Goal: Task Accomplishment & Management: Complete application form

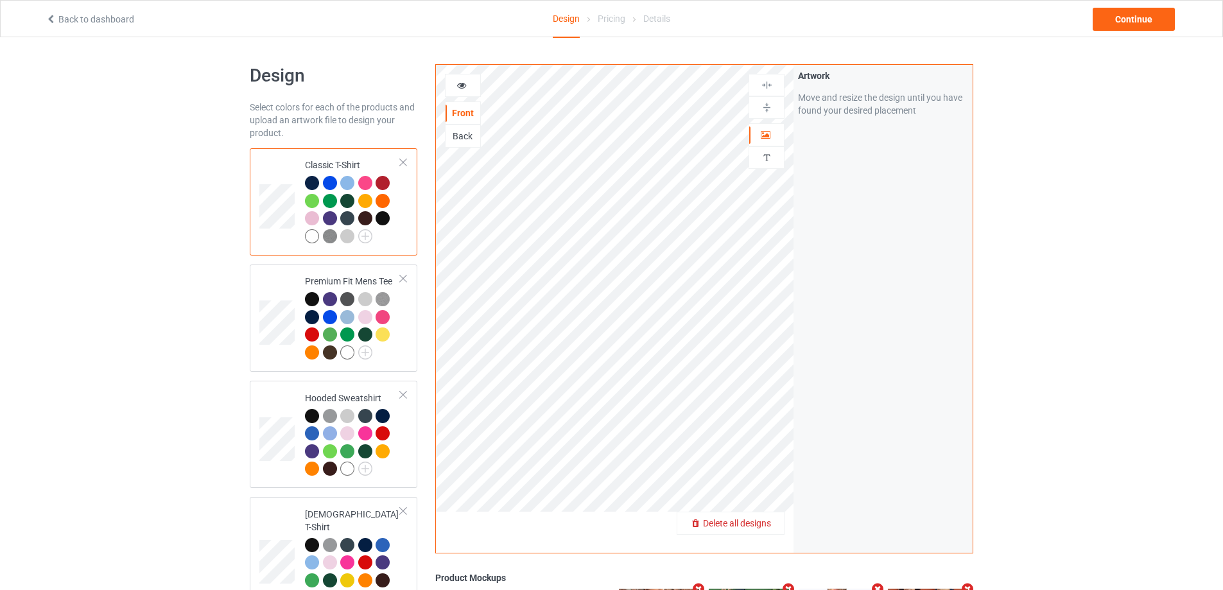
click at [771, 526] on span "Delete all designs" at bounding box center [737, 523] width 68 height 10
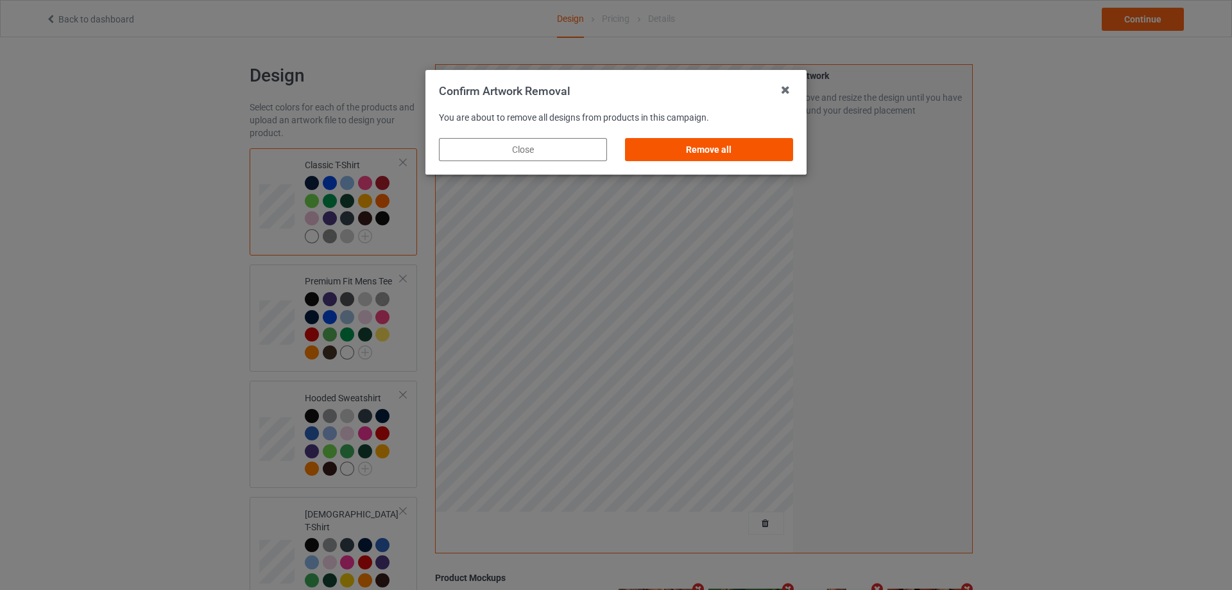
click at [747, 155] on div "Remove all" at bounding box center [709, 149] width 168 height 23
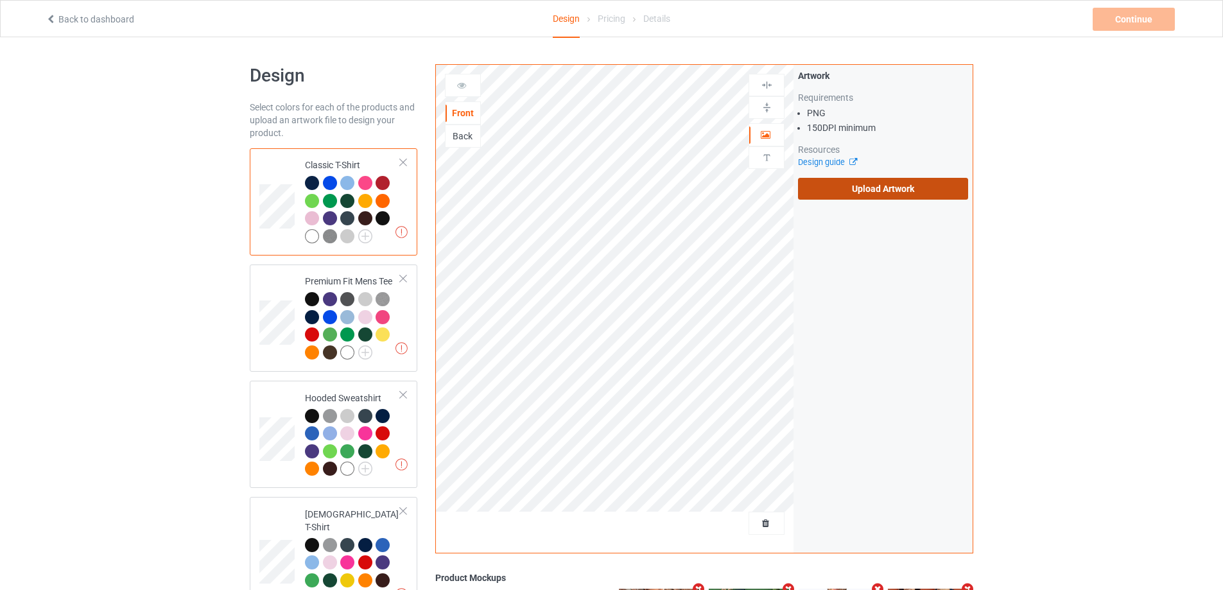
click at [885, 197] on label "Upload Artwork" at bounding box center [883, 189] width 170 height 22
click at [0, 0] on input "Upload Artwork" at bounding box center [0, 0] width 0 height 0
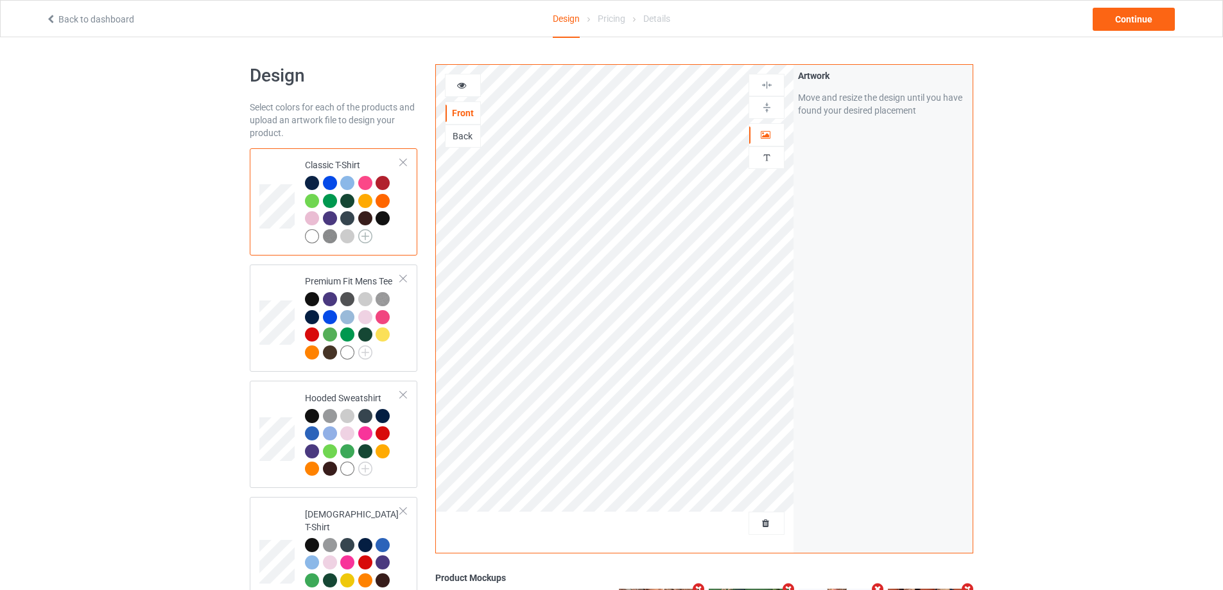
click at [365, 238] on img at bounding box center [365, 236] width 14 height 14
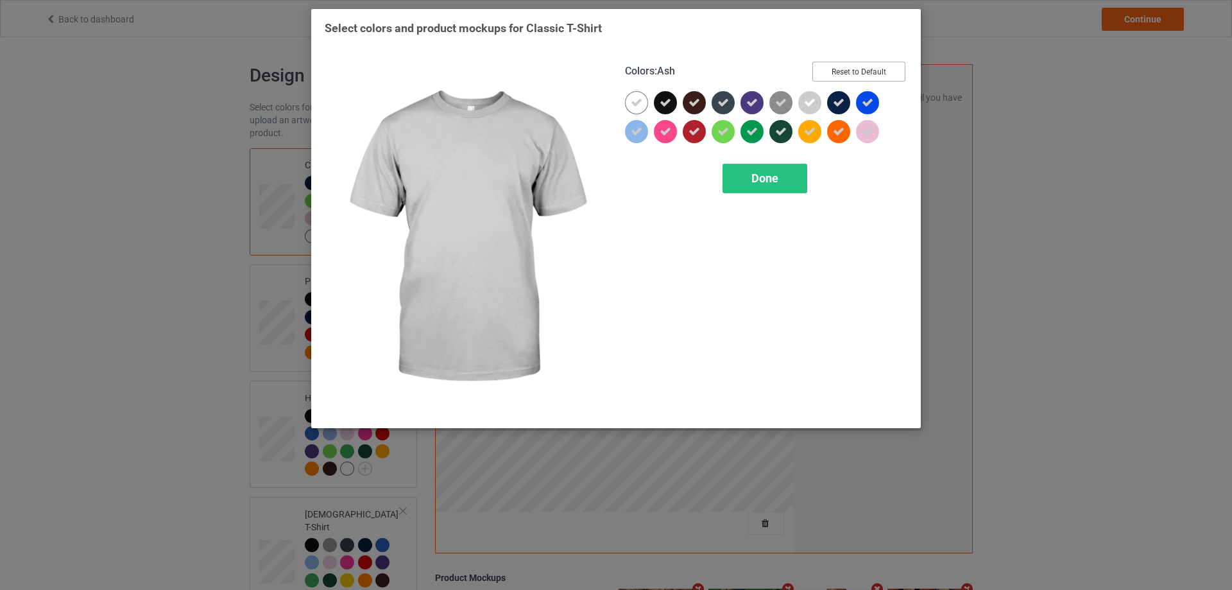
click at [863, 74] on button "Reset to Default" at bounding box center [859, 72] width 93 height 20
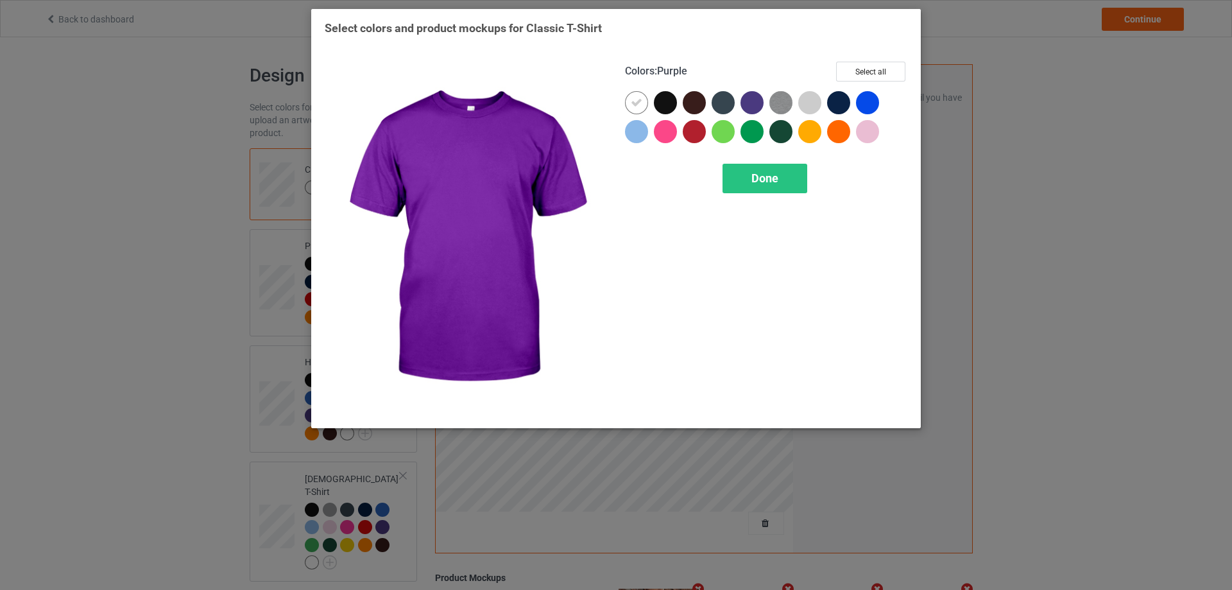
click at [755, 104] on div at bounding box center [752, 102] width 23 height 23
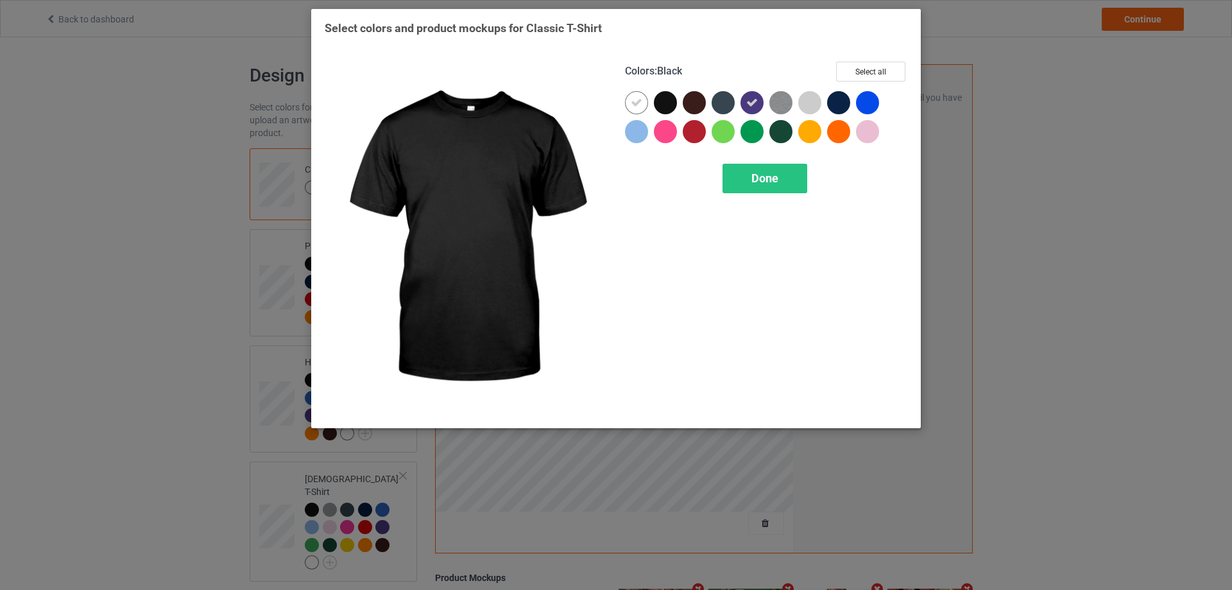
click at [669, 107] on div at bounding box center [665, 102] width 23 height 23
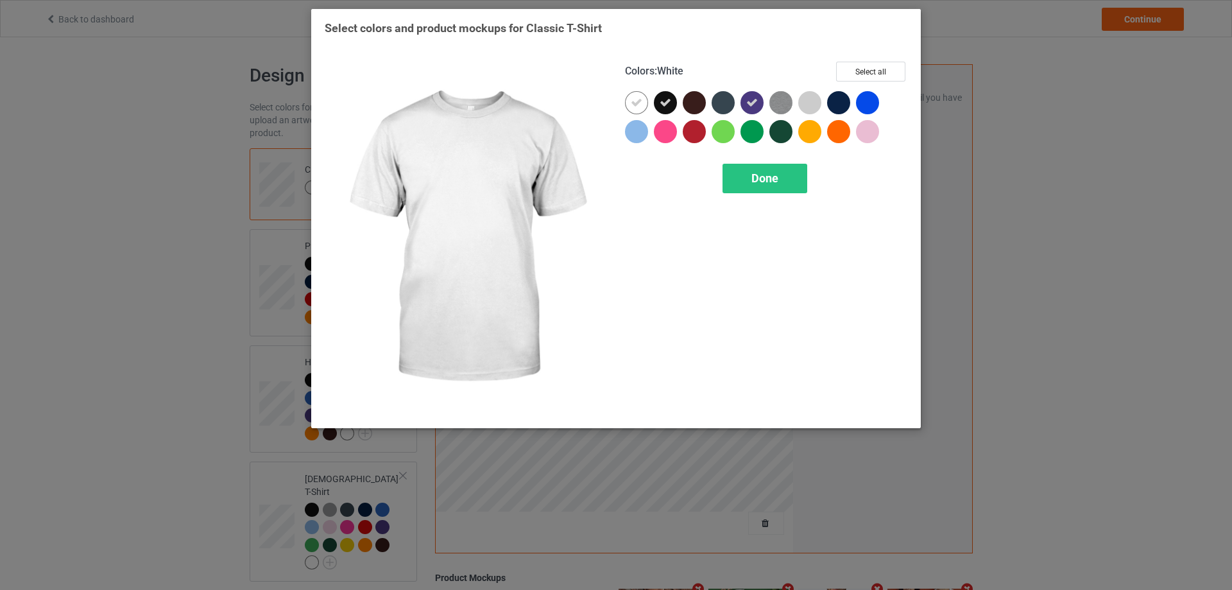
click at [644, 107] on div at bounding box center [636, 102] width 23 height 23
click at [644, 106] on div at bounding box center [636, 102] width 23 height 23
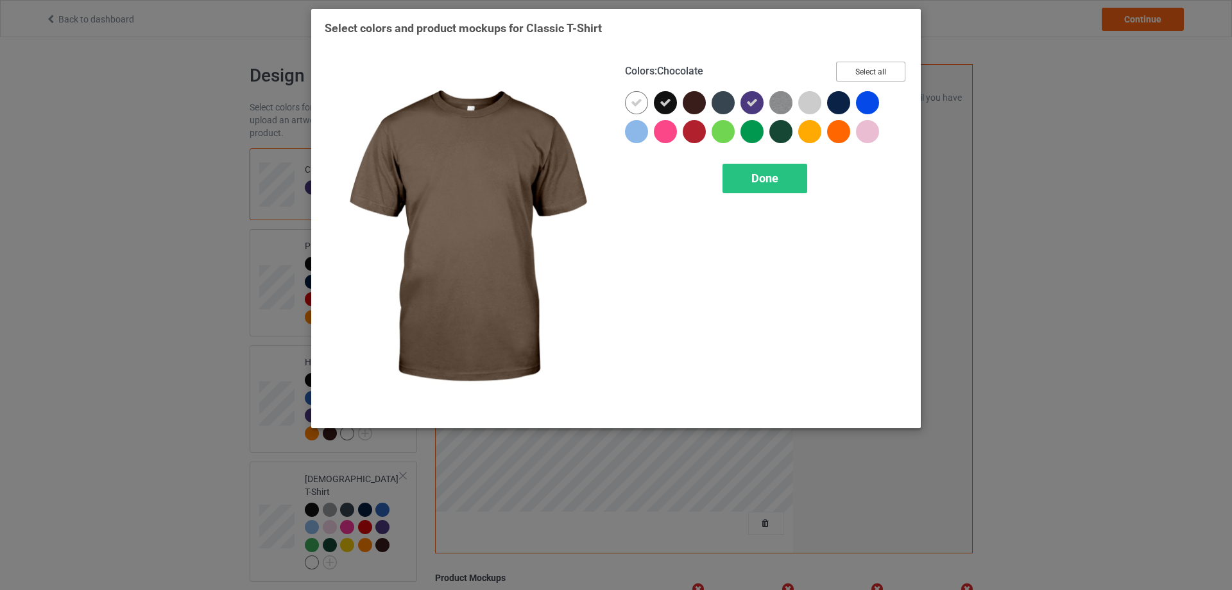
click at [859, 76] on button "Select all" at bounding box center [870, 72] width 69 height 20
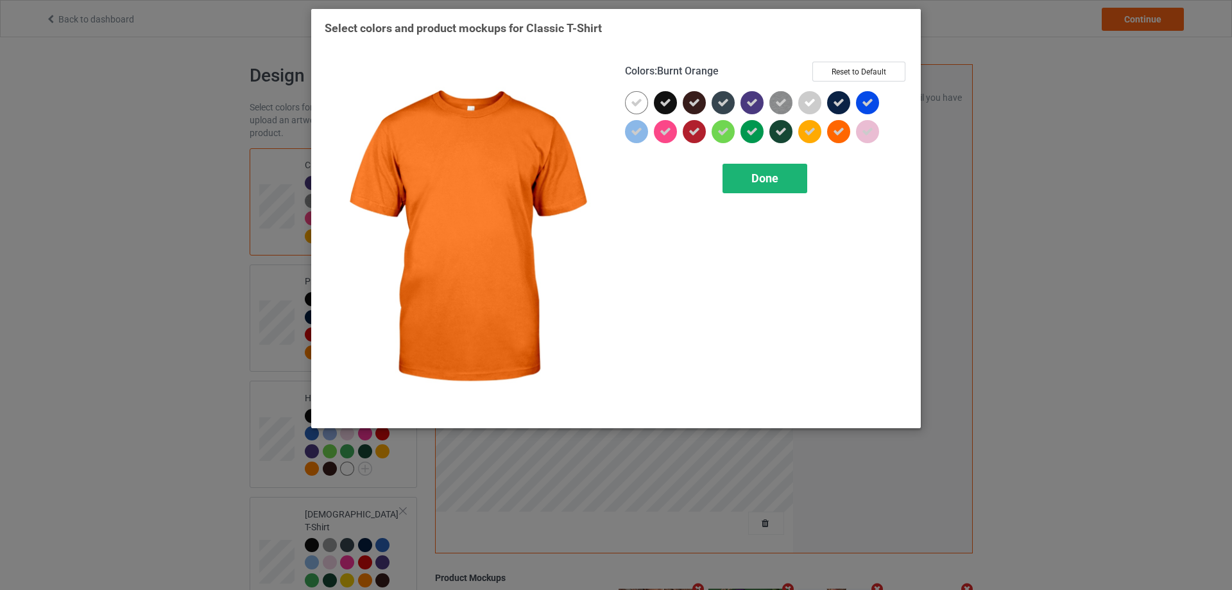
click at [787, 181] on div "Done" at bounding box center [765, 179] width 85 height 30
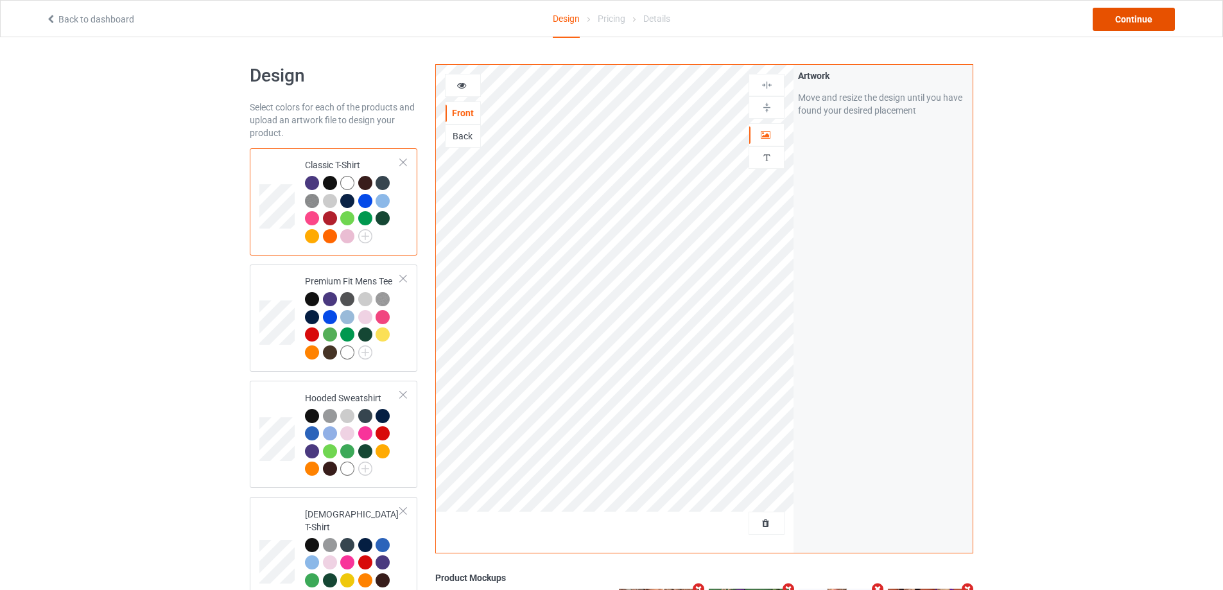
click at [1124, 19] on div "Continue" at bounding box center [1133, 19] width 82 height 23
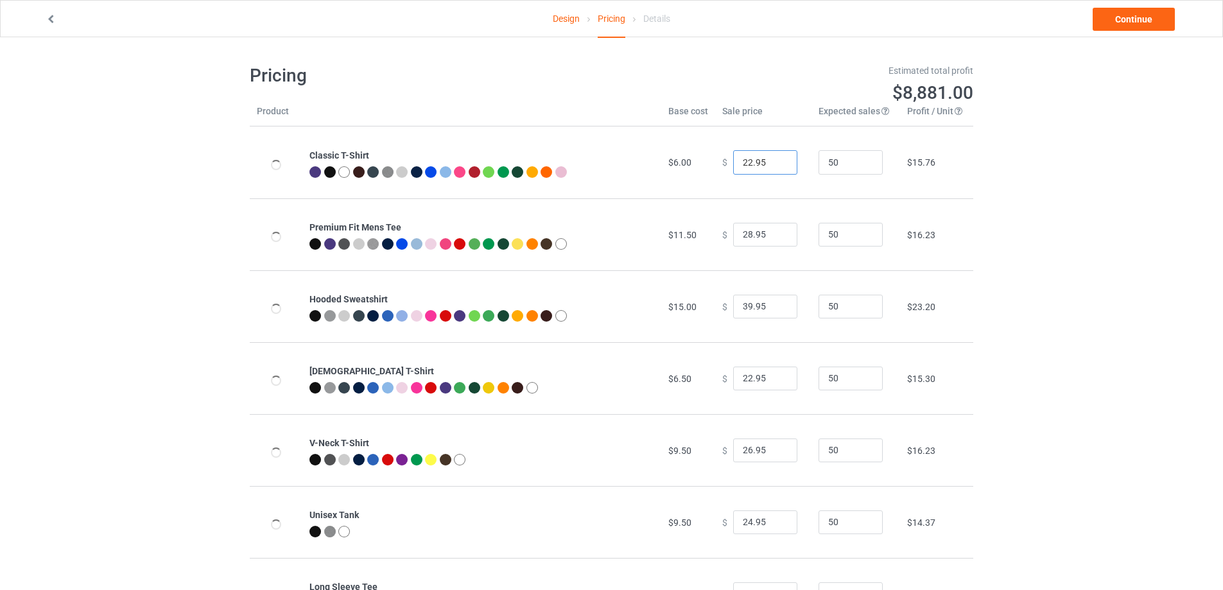
click at [771, 169] on input "22.95" at bounding box center [765, 162] width 64 height 24
type input "21.95"
click at [773, 167] on input "21.95" at bounding box center [765, 162] width 64 height 24
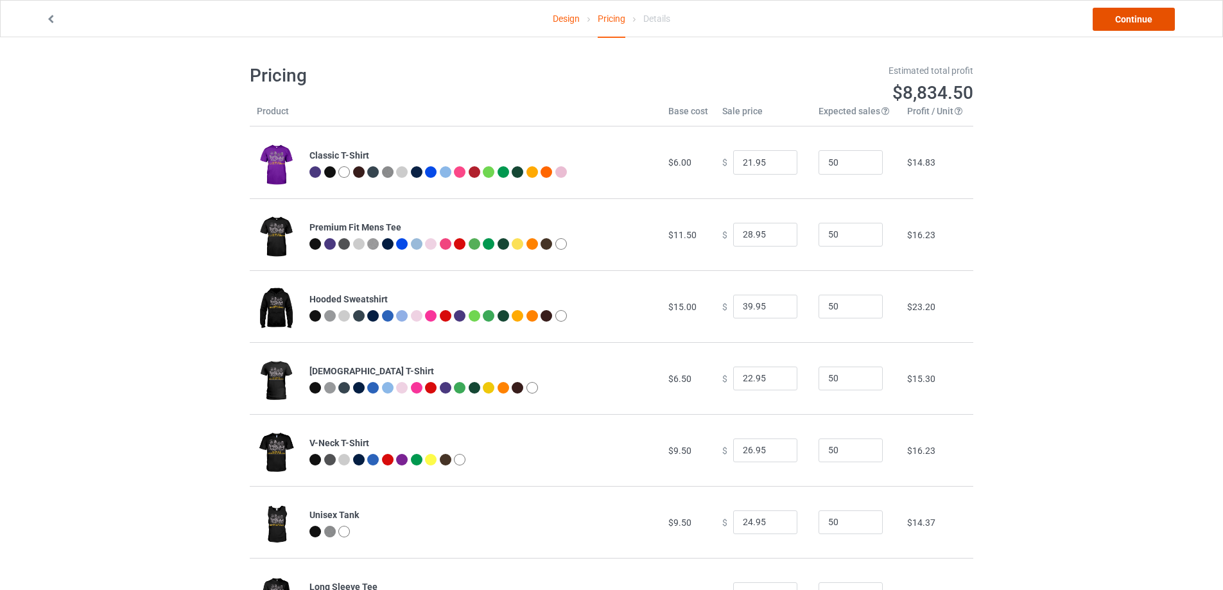
click at [1154, 21] on link "Continue" at bounding box center [1133, 19] width 82 height 23
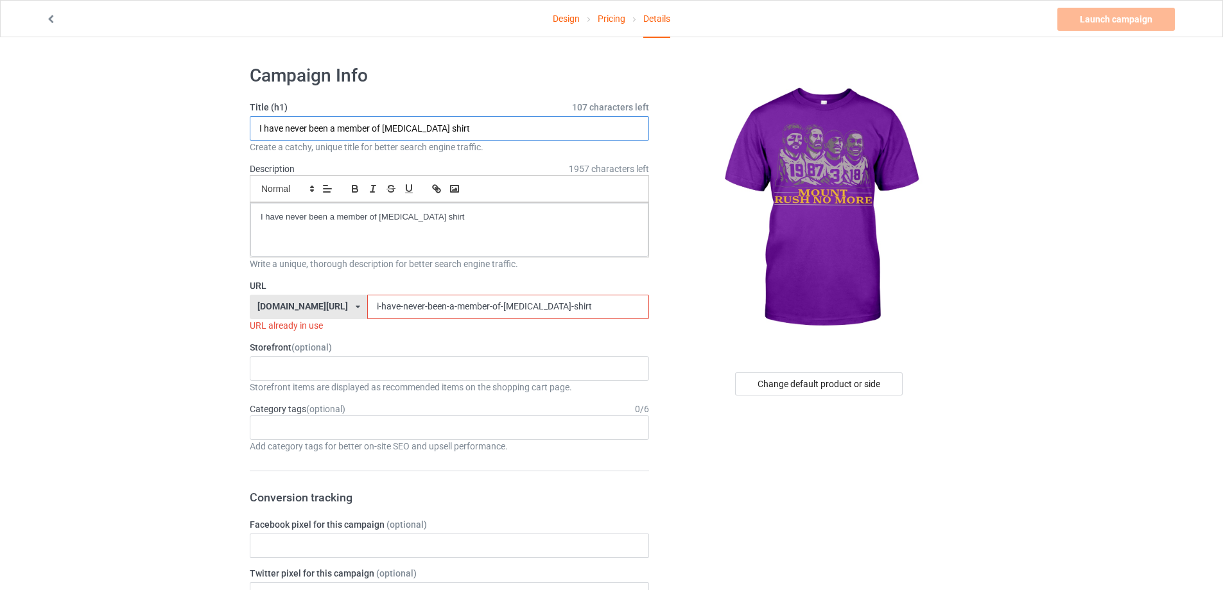
drag, startPoint x: 394, startPoint y: 126, endPoint x: 233, endPoint y: 153, distance: 163.3
paste input "Mount rush no more"
type input "Mount rush no more shirt"
drag, startPoint x: 501, startPoint y: 237, endPoint x: 142, endPoint y: 207, distance: 360.0
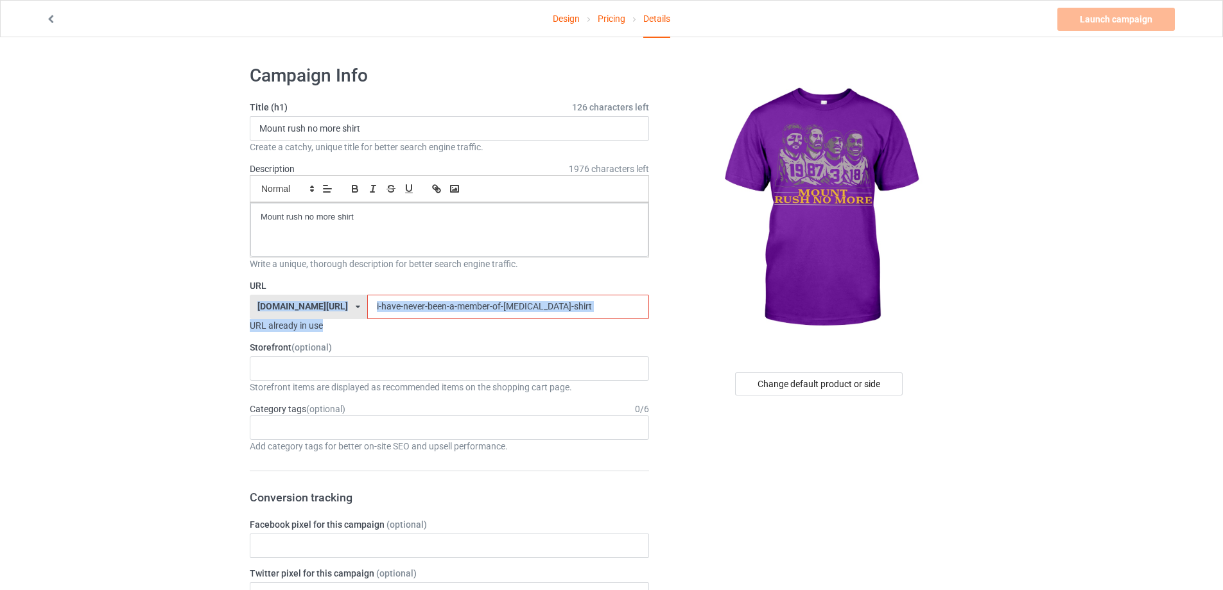
drag, startPoint x: 293, startPoint y: 307, endPoint x: 125, endPoint y: 302, distance: 168.2
click at [525, 305] on input "i-have-never-been-a-member-of-[MEDICAL_DATA]-shirt" at bounding box center [507, 307] width 281 height 24
drag, startPoint x: 537, startPoint y: 304, endPoint x: 123, endPoint y: 300, distance: 414.0
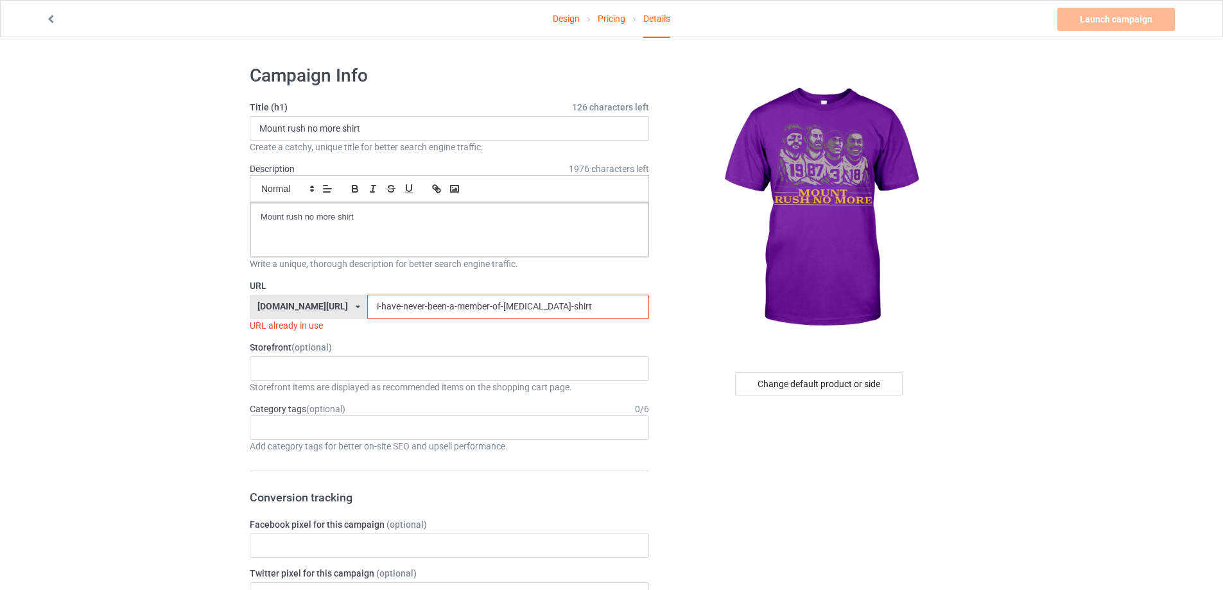
paste input "mount-rush-no-more"
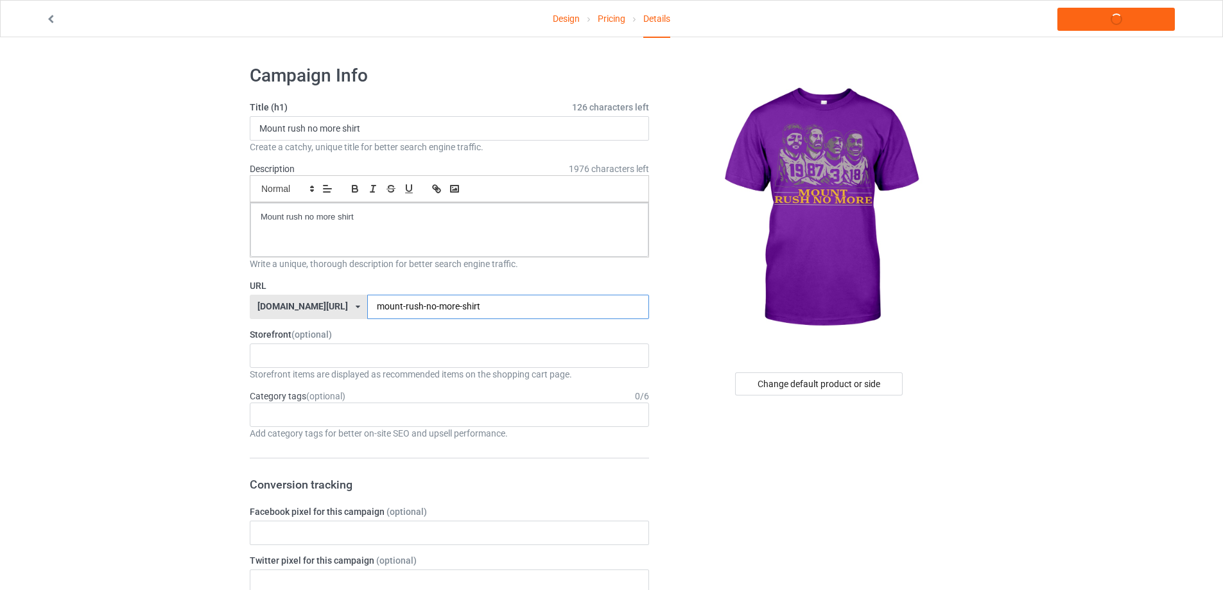
type input "mount-rush-no-more-shirt"
drag, startPoint x: 375, startPoint y: 216, endPoint x: 83, endPoint y: 208, distance: 292.8
copy p "Mount rush no more shirt"
click at [1121, 22] on link "Launch campaign" at bounding box center [1115, 19] width 117 height 23
